Goal: Task Accomplishment & Management: Complete application form

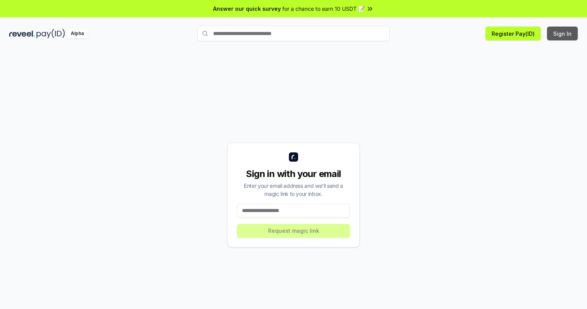
click at [563, 33] on button "Sign In" at bounding box center [562, 34] width 31 height 14
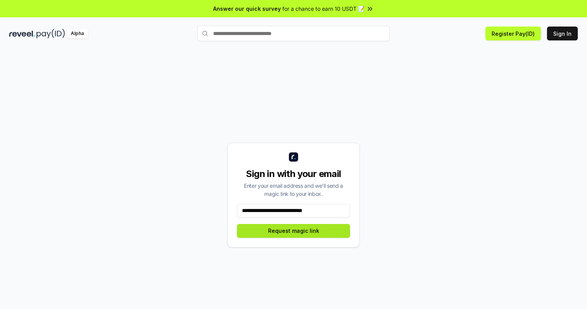
type input "**********"
click at [293, 230] on button "Request magic link" at bounding box center [293, 231] width 113 height 14
